Goal: Task Accomplishment & Management: Use online tool/utility

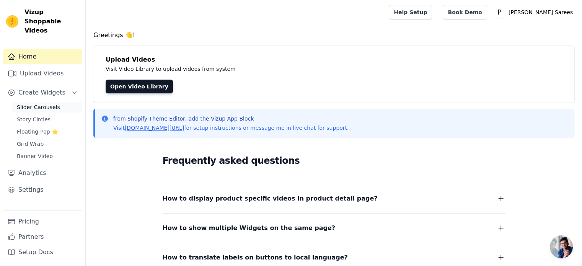
click at [31, 102] on link "Slider Carousels" at bounding box center [47, 107] width 70 height 11
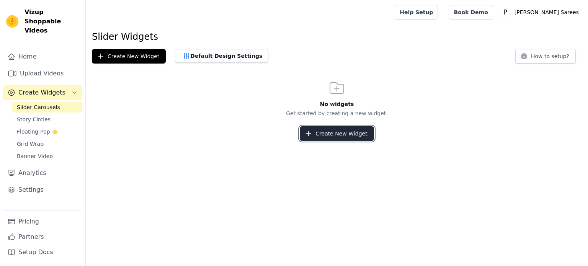
click at [324, 128] on button "Create New Widget" at bounding box center [337, 133] width 74 height 15
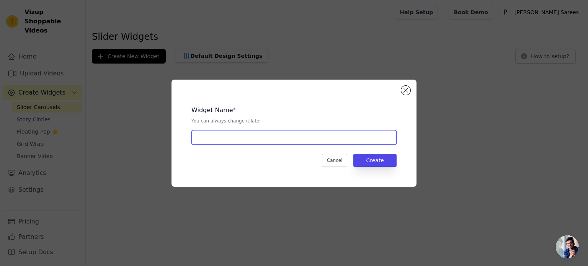
click at [279, 139] on input "text" at bounding box center [293, 137] width 205 height 15
type input "Test"
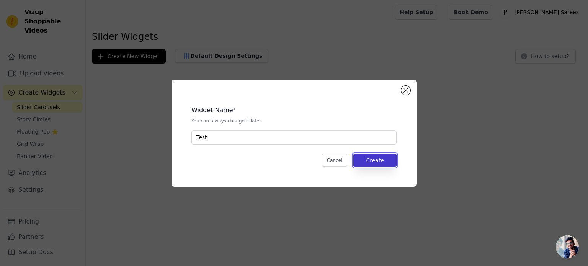
click at [386, 159] on button "Create" at bounding box center [374, 160] width 43 height 13
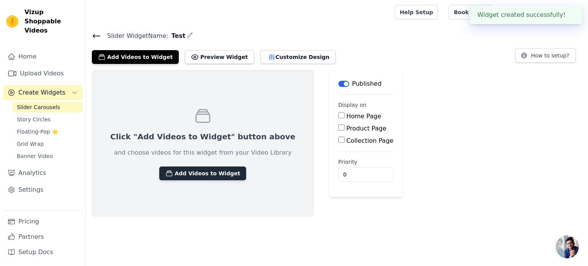
click at [196, 176] on button "Add Videos to Widget" at bounding box center [202, 174] width 87 height 14
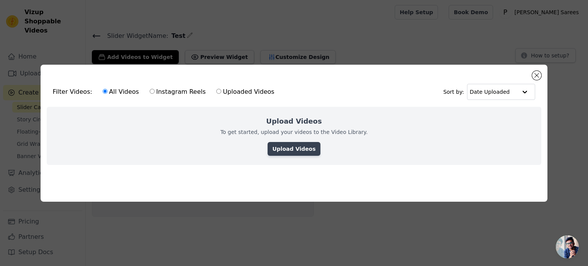
click at [302, 149] on link "Upload Videos" at bounding box center [294, 149] width 52 height 14
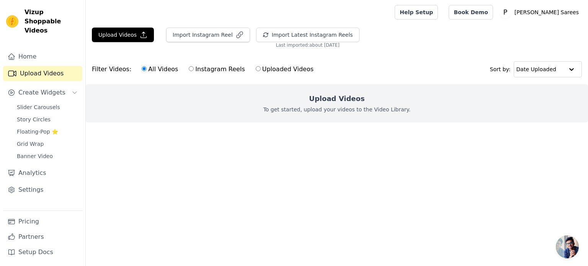
click at [189, 67] on input "Instagram Reels" at bounding box center [191, 68] width 5 height 5
radio input "true"
click at [38, 103] on span "Slider Carousels" at bounding box center [38, 107] width 43 height 8
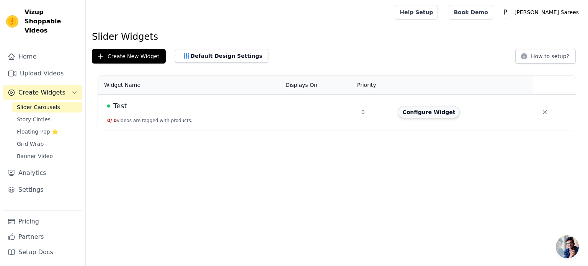
click at [438, 114] on button "Configure Widget" at bounding box center [429, 112] width 62 height 12
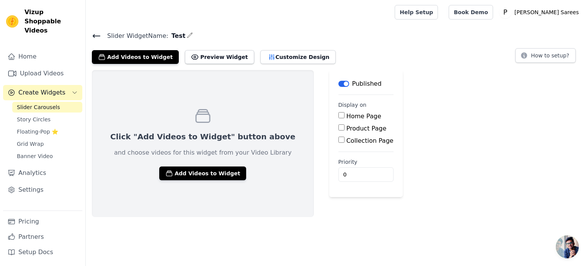
click at [346, 115] on label "Home Page" at bounding box center [363, 116] width 35 height 7
click at [338, 115] on input "Home Page" at bounding box center [341, 115] width 6 height 6
checkbox input "true"
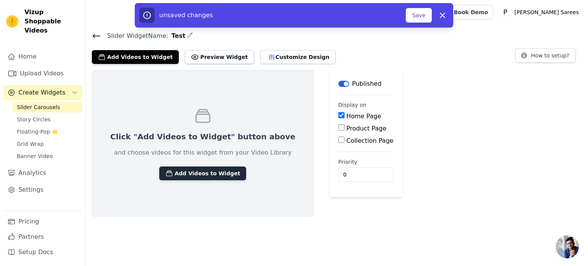
click at [174, 173] on button "Add Videos to Widget" at bounding box center [202, 174] width 87 height 14
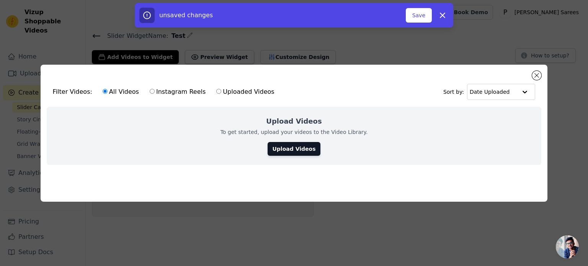
click at [157, 84] on div "All Videos Instagram Reels Uploaded Videos" at bounding box center [188, 92] width 180 height 18
click at [149, 88] on label "Instagram Reels" at bounding box center [177, 92] width 57 height 10
click at [150, 89] on input "Instagram Reels" at bounding box center [152, 91] width 5 height 5
radio input "true"
click at [302, 148] on link "Upload Videos" at bounding box center [294, 149] width 52 height 14
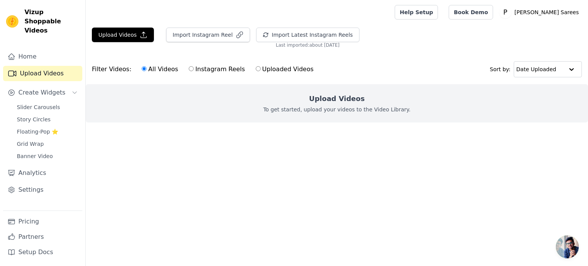
click at [256, 70] on input "Uploaded Videos" at bounding box center [258, 68] width 5 height 5
radio input "true"
click at [221, 36] on button "Import Instagram Reel" at bounding box center [208, 35] width 84 height 15
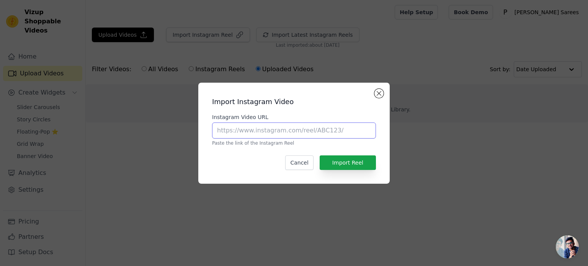
click at [292, 138] on input "Instagram Video URL" at bounding box center [294, 130] width 164 height 16
click at [291, 135] on input "Instagram Video URL" at bounding box center [294, 130] width 164 height 16
paste input "[URL][DOMAIN_NAME]"
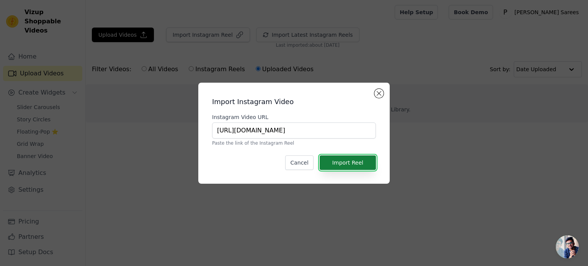
click at [350, 161] on button "Import Reel" at bounding box center [348, 162] width 56 height 15
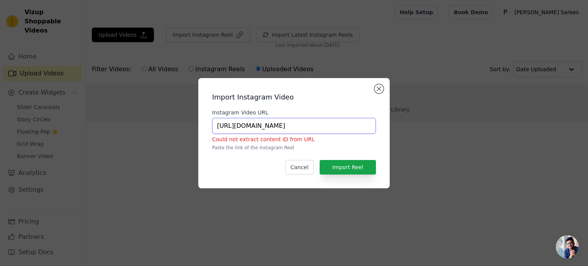
click at [354, 125] on input "[URL][DOMAIN_NAME]" at bounding box center [294, 126] width 164 height 16
type input "[URL][DOMAIN_NAME]"
click at [358, 166] on button "Import Reel" at bounding box center [348, 167] width 56 height 15
click at [276, 127] on input "[URL][DOMAIN_NAME]" at bounding box center [294, 126] width 164 height 16
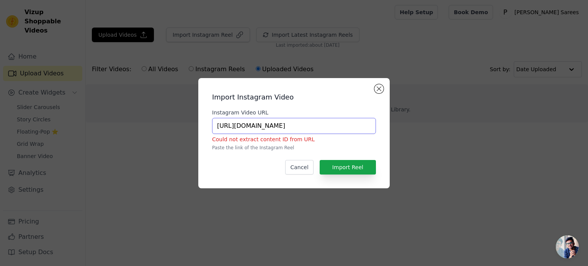
click at [276, 127] on input "[URL][DOMAIN_NAME]" at bounding box center [294, 126] width 164 height 16
paste input "[URL][DOMAIN_NAME]"
type input "[URL][DOMAIN_NAME]"
click at [345, 168] on button "Import Reel" at bounding box center [348, 167] width 56 height 15
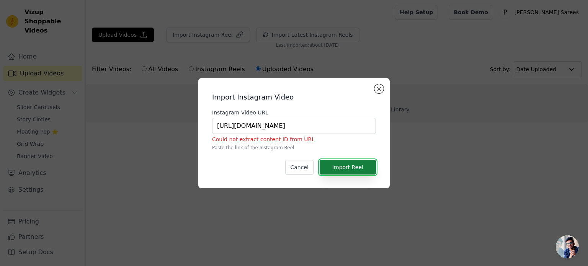
scroll to position [0, 0]
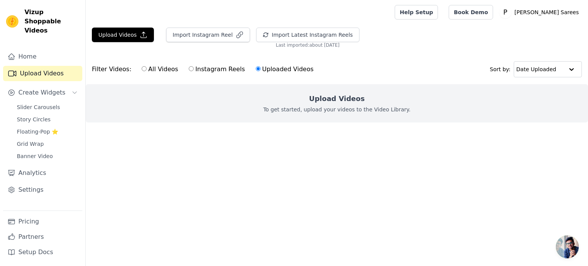
click at [202, 70] on label "Instagram Reels" at bounding box center [216, 69] width 57 height 10
click at [194, 70] on input "Instagram Reels" at bounding box center [191, 68] width 5 height 5
radio input "true"
click at [274, 70] on label "Uploaded Videos" at bounding box center [284, 69] width 59 height 10
click at [261, 70] on input "Uploaded Videos" at bounding box center [258, 68] width 5 height 5
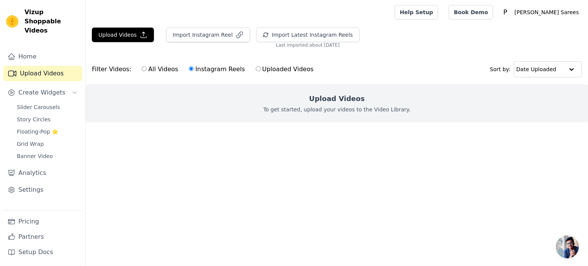
radio input "true"
click at [534, 78] on div "Filter Videos: All Videos Instagram Reels Uploaded Videos Sort by: Date Uploaded" at bounding box center [337, 69] width 502 height 30
click at [540, 74] on input "text" at bounding box center [539, 69] width 47 height 15
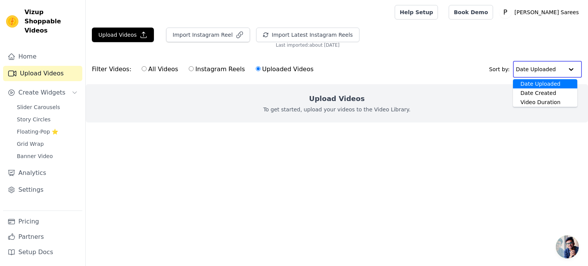
click at [540, 74] on input "text" at bounding box center [539, 69] width 47 height 15
click at [167, 66] on label "All Videos" at bounding box center [159, 69] width 37 height 10
click at [147, 66] on input "All Videos" at bounding box center [144, 68] width 5 height 5
radio input "true"
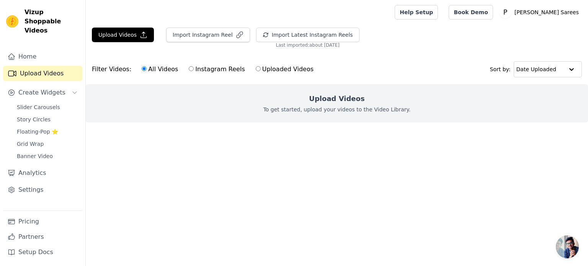
click at [171, 65] on label "All Videos" at bounding box center [159, 69] width 37 height 10
click at [147, 66] on input "All Videos" at bounding box center [144, 68] width 5 height 5
click at [188, 66] on label "Instagram Reels" at bounding box center [216, 69] width 57 height 10
click at [189, 66] on input "Instagram Reels" at bounding box center [191, 68] width 5 height 5
radio input "true"
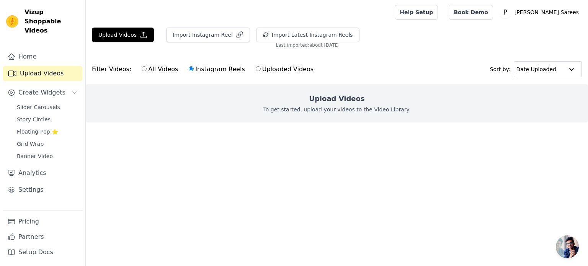
click at [255, 67] on label "Uploaded Videos" at bounding box center [284, 69] width 59 height 10
click at [256, 67] on input "Uploaded Videos" at bounding box center [258, 68] width 5 height 5
radio input "true"
click at [208, 37] on button "Import Instagram Reel" at bounding box center [208, 35] width 84 height 15
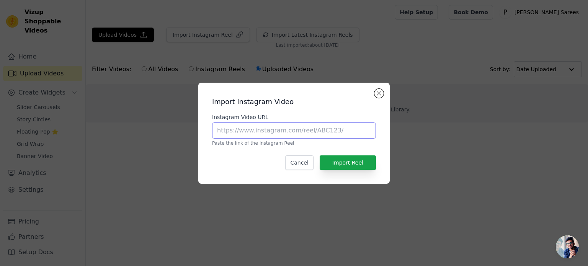
click at [268, 136] on input "Instagram Video URL" at bounding box center [294, 130] width 164 height 16
paste input "[URL][DOMAIN_NAME]"
type input "[URL][DOMAIN_NAME]"
click at [378, 91] on button "Close modal" at bounding box center [378, 93] width 9 height 9
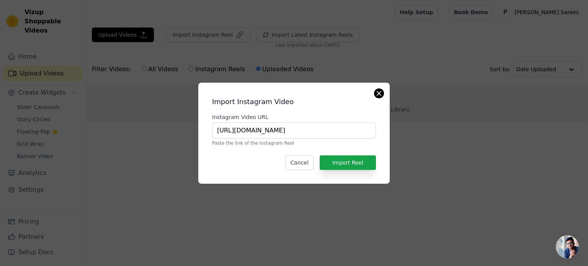
scroll to position [0, 0]
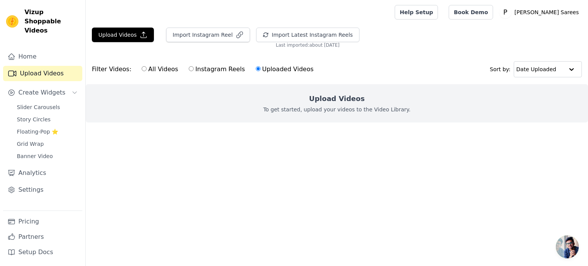
click at [155, 67] on label "All Videos" at bounding box center [159, 69] width 37 height 10
click at [147, 67] on input "All Videos" at bounding box center [144, 68] width 5 height 5
radio input "true"
click at [30, 103] on span "Slider Carousels" at bounding box center [38, 107] width 43 height 8
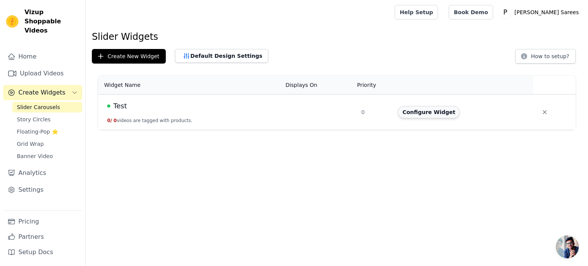
click at [410, 110] on button "Configure Widget" at bounding box center [429, 112] width 62 height 12
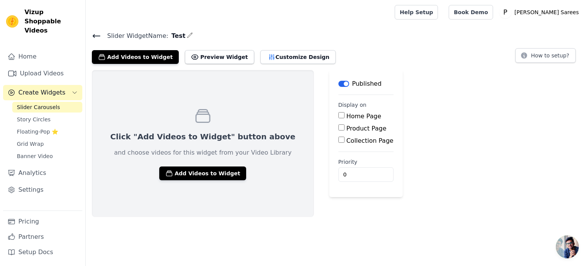
click at [338, 117] on div "Home Page" at bounding box center [365, 116] width 55 height 9
click at [338, 116] on input "Home Page" at bounding box center [341, 115] width 6 height 6
checkbox input "true"
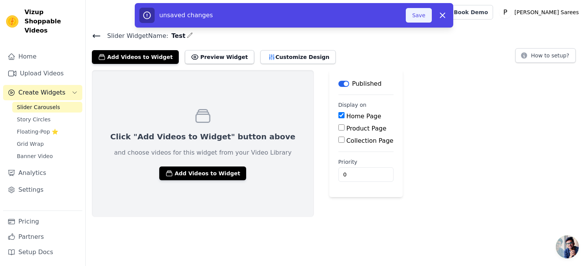
click at [420, 18] on button "Save" at bounding box center [419, 15] width 26 height 15
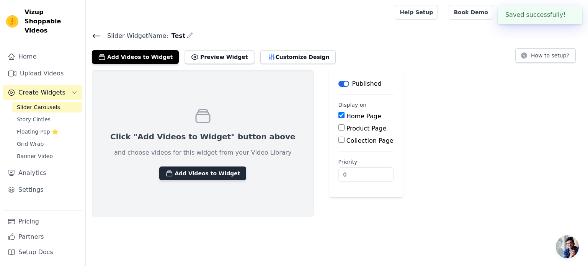
click at [184, 174] on button "Add Videos to Widget" at bounding box center [202, 174] width 87 height 14
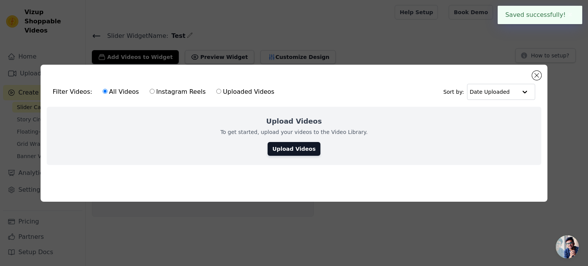
click at [150, 90] on input "Instagram Reels" at bounding box center [152, 91] width 5 height 5
radio input "true"
click at [279, 146] on link "Upload Videos" at bounding box center [294, 149] width 52 height 14
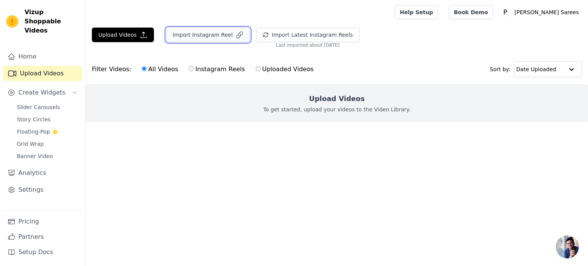
click at [213, 36] on button "Import Instagram Reel" at bounding box center [208, 35] width 84 height 15
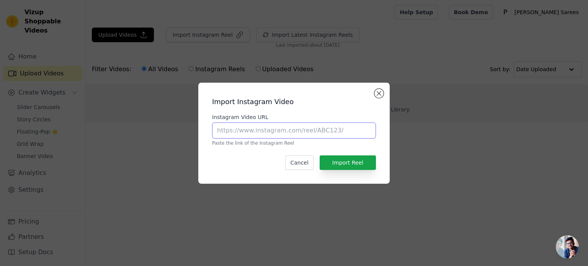
click at [262, 134] on input "Instagram Video URL" at bounding box center [294, 130] width 164 height 16
paste input "[URL][DOMAIN_NAME]"
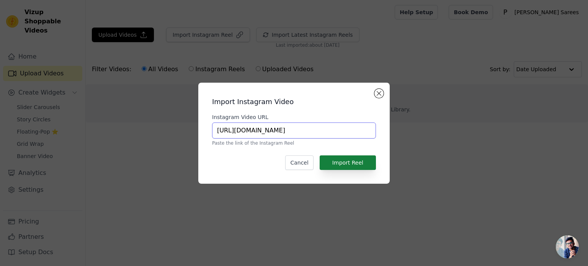
type input "[URL][DOMAIN_NAME]"
click at [356, 158] on button "Import Reel" at bounding box center [348, 162] width 56 height 15
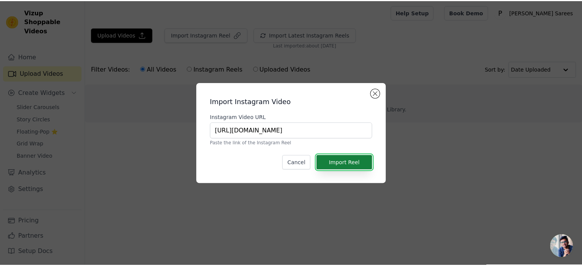
scroll to position [0, 0]
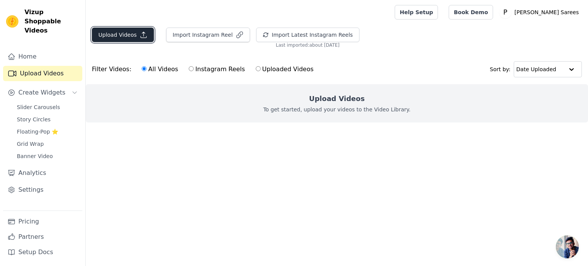
click at [136, 38] on button "Upload Videos" at bounding box center [123, 35] width 62 height 15
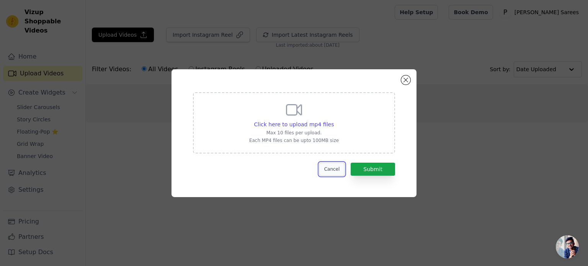
click at [337, 168] on button "Cancel" at bounding box center [332, 169] width 26 height 13
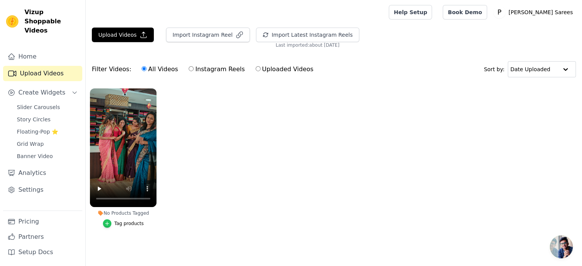
click at [111, 223] on div "button" at bounding box center [107, 223] width 8 height 8
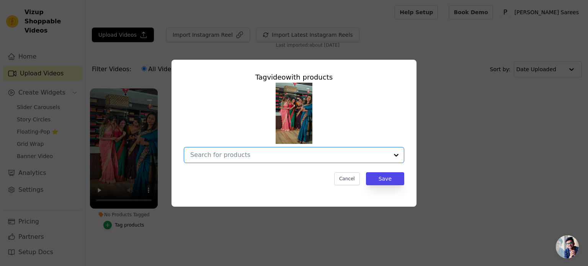
click at [239, 157] on input "No Products Tagged Tag video with products Option undefined, selected. Select i…" at bounding box center [289, 154] width 198 height 7
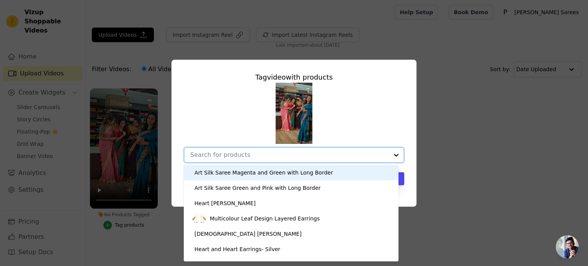
paste input "BVH2998-7"
type input "BVH2998-7"
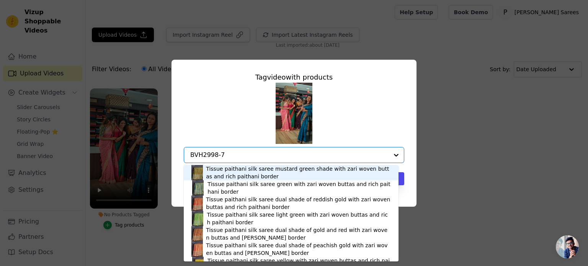
click at [252, 169] on div "Tissue paithani silk saree mustard green shade with zari woven buttas and rich …" at bounding box center [298, 172] width 185 height 15
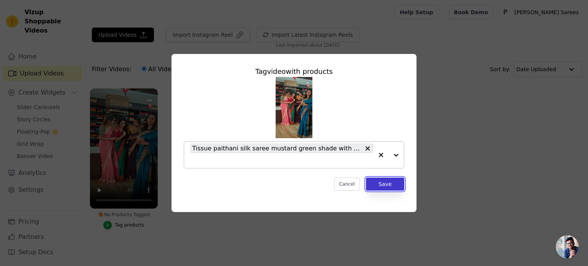
click at [377, 188] on button "Save" at bounding box center [385, 184] width 38 height 13
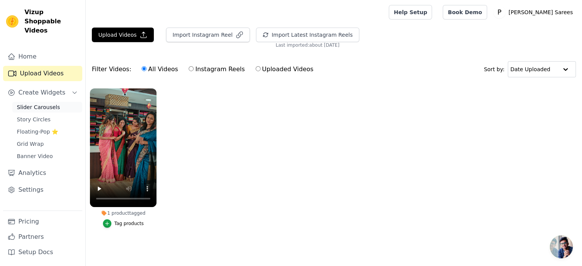
click at [37, 103] on span "Slider Carousels" at bounding box center [38, 107] width 43 height 8
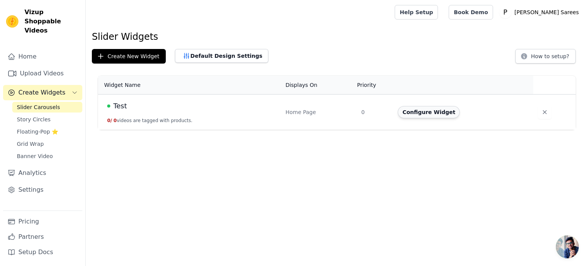
click at [410, 116] on button "Configure Widget" at bounding box center [429, 112] width 62 height 12
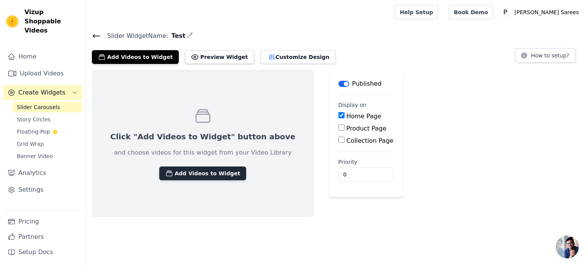
click at [202, 173] on button "Add Videos to Widget" at bounding box center [202, 174] width 87 height 14
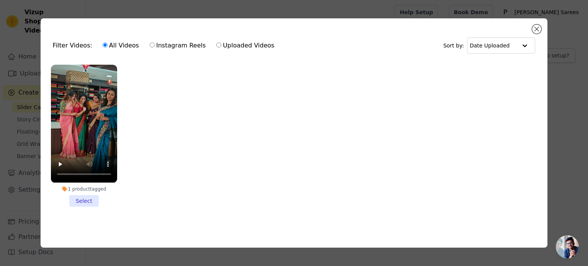
click at [83, 198] on li "1 product tagged Select" at bounding box center [84, 136] width 66 height 142
click at [0, 0] on input "1 product tagged Select" at bounding box center [0, 0] width 0 height 0
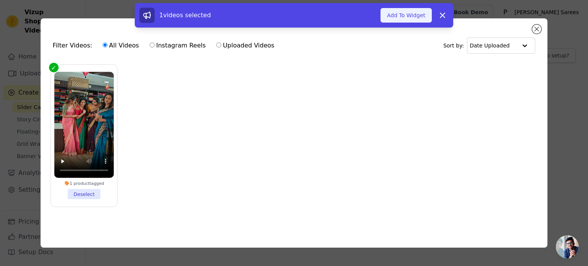
click at [410, 19] on button "Add To Widget" at bounding box center [406, 15] width 51 height 15
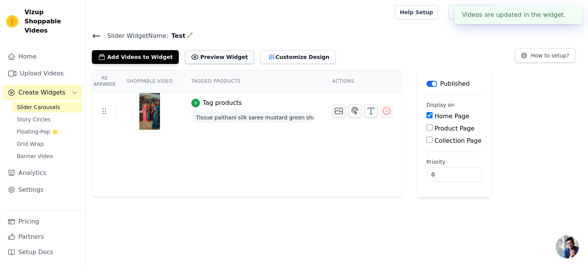
click at [217, 56] on button "Preview Widget" at bounding box center [219, 57] width 69 height 14
